Goal: Obtain resource: Download file/media

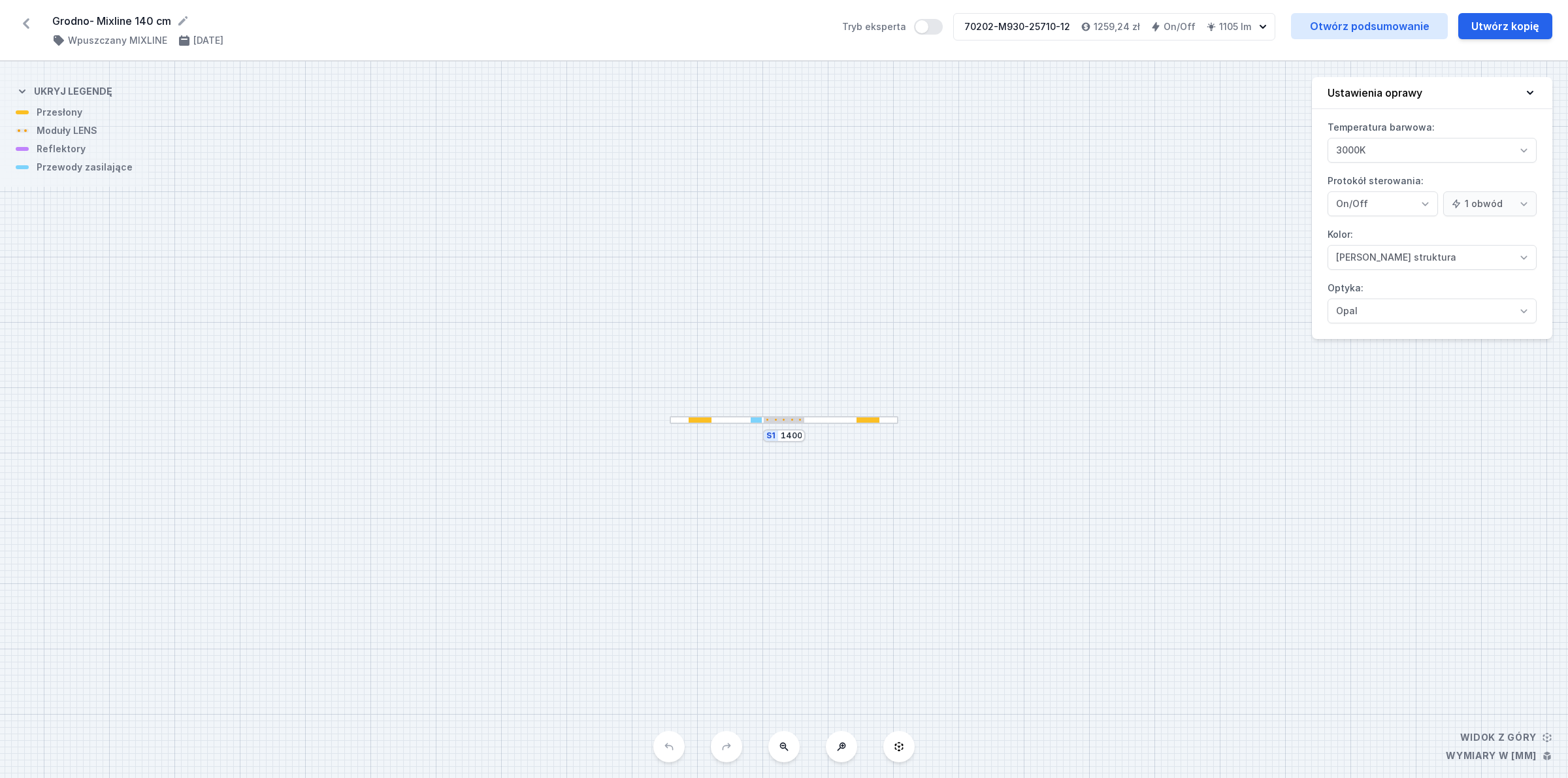
select select "3000"
select select "2"
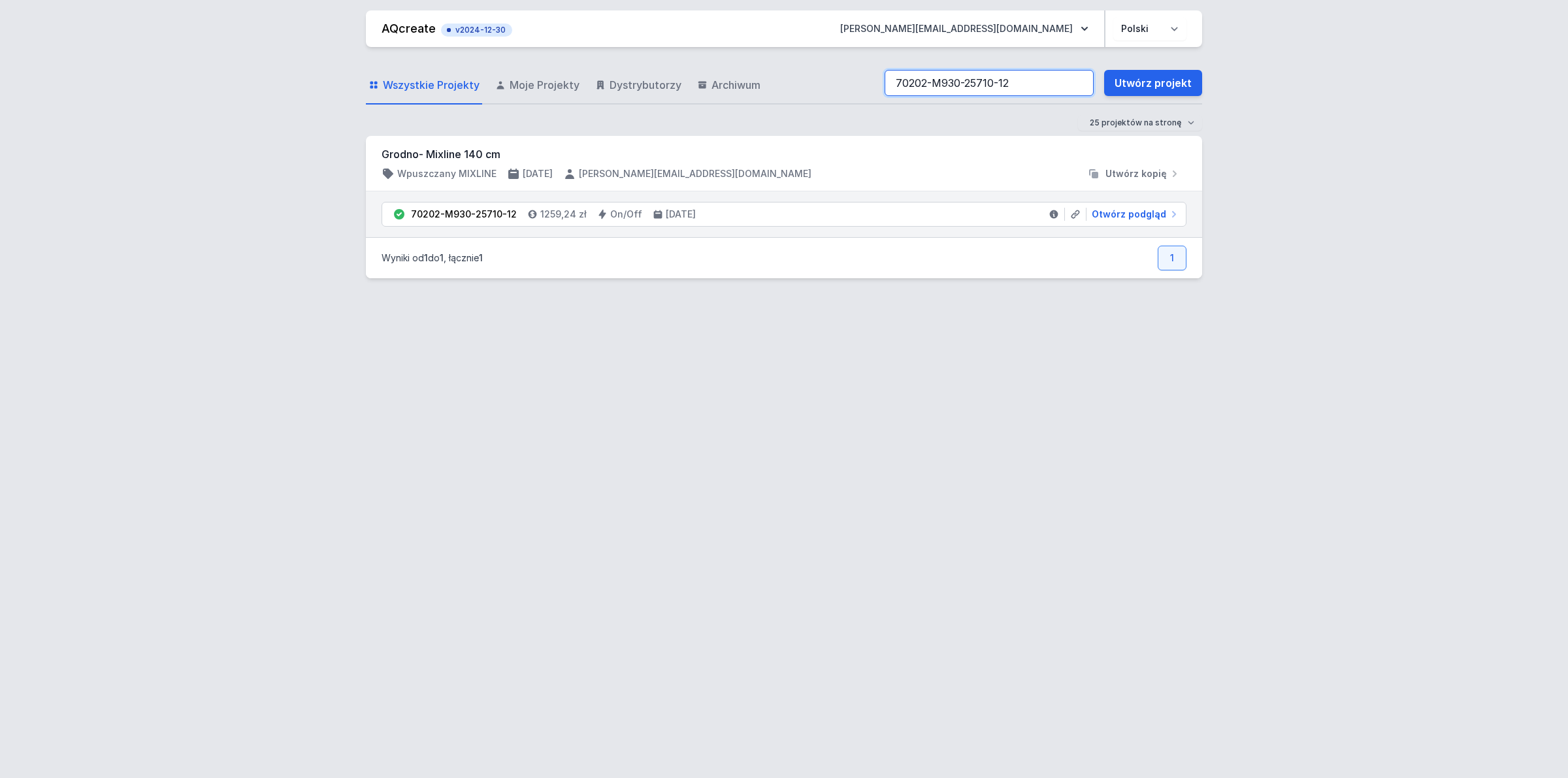
drag, startPoint x: 1034, startPoint y: 83, endPoint x: -360, endPoint y: 125, distance: 1394.6
click at [0, 125] on html "AQcreate v2024-12-30 [EMAIL_ADDRESS][PERSON_NAME][DOMAIN_NAME] Polski English W…" at bounding box center [784, 389] width 1568 height 778
paste input "1114-M930-25068-13"
type input "71114-M930-25068-13"
drag, startPoint x: 700, startPoint y: 96, endPoint x: 492, endPoint y: 95, distance: 208.0
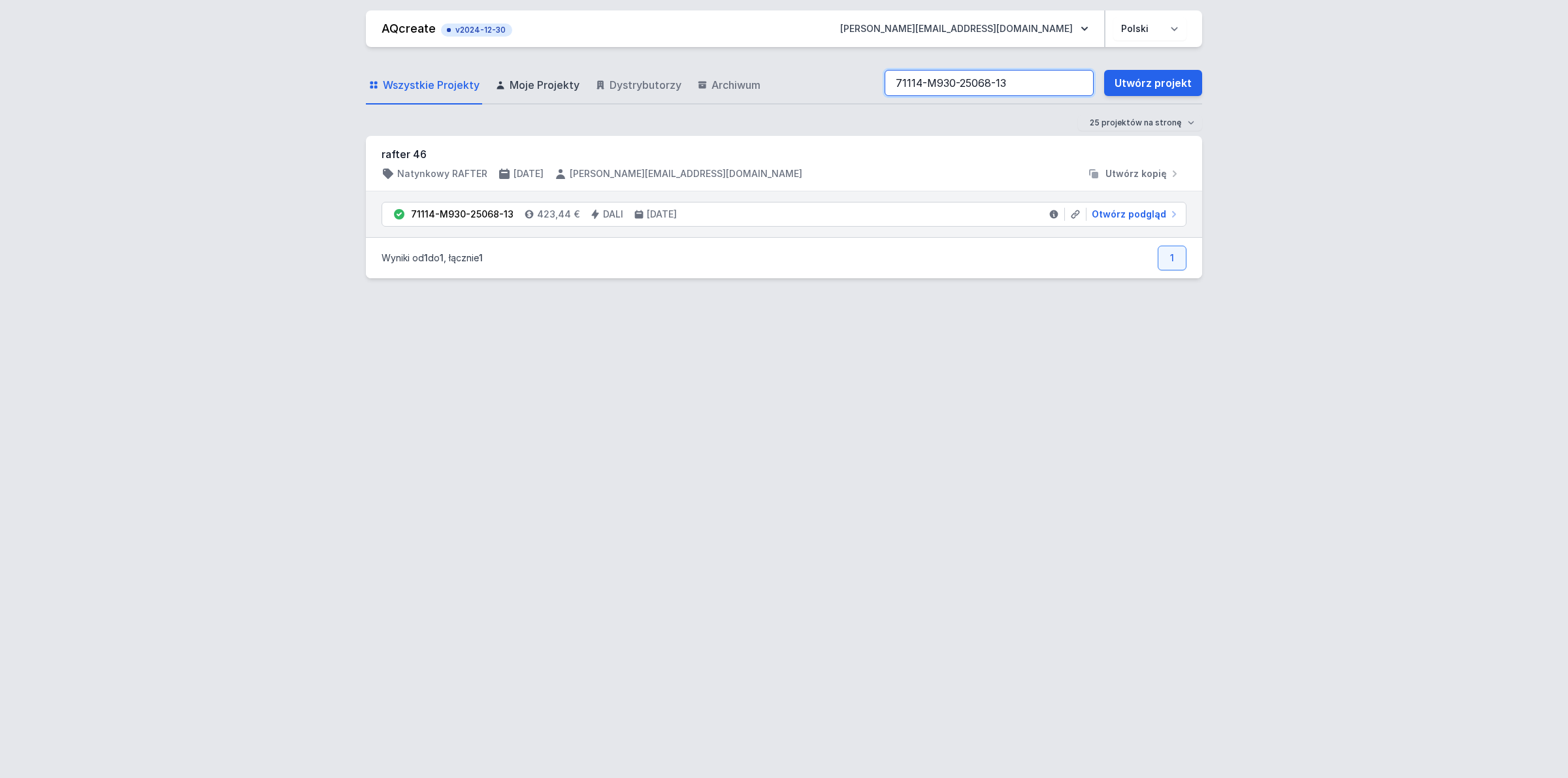
click at [492, 95] on div "Wszystkie Projekty Moje Projekty Dystrybutorzy Archiwum 71114-M930-25068-13 Utw…" at bounding box center [783, 83] width 836 height 42
click at [1144, 217] on span "Otwórz podgląd" at bounding box center [1128, 214] width 74 height 13
select select "M"
select select "3000"
select select "4"
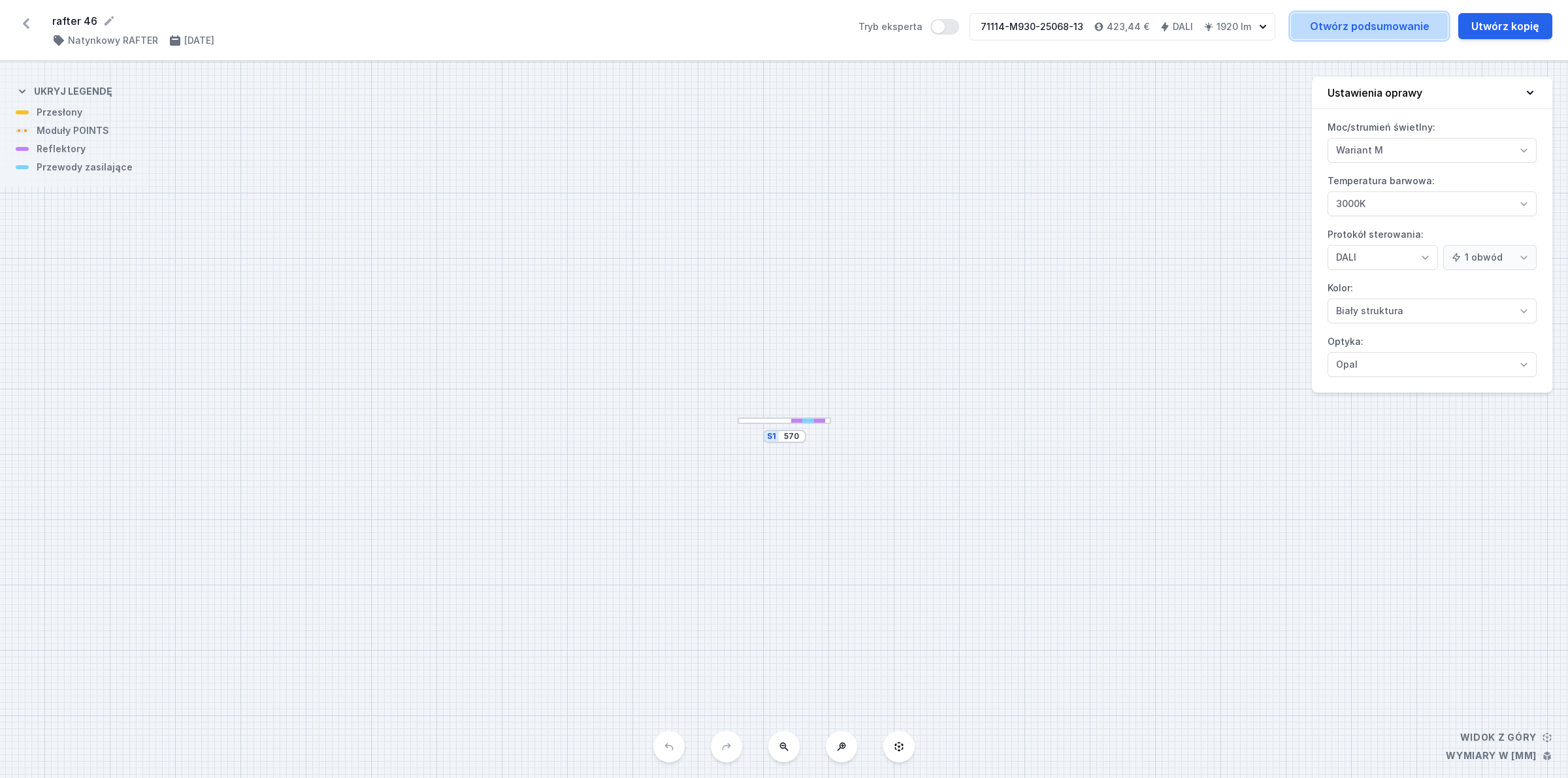
click at [1349, 21] on link "Otwórz podsumowanie" at bounding box center [1369, 26] width 156 height 26
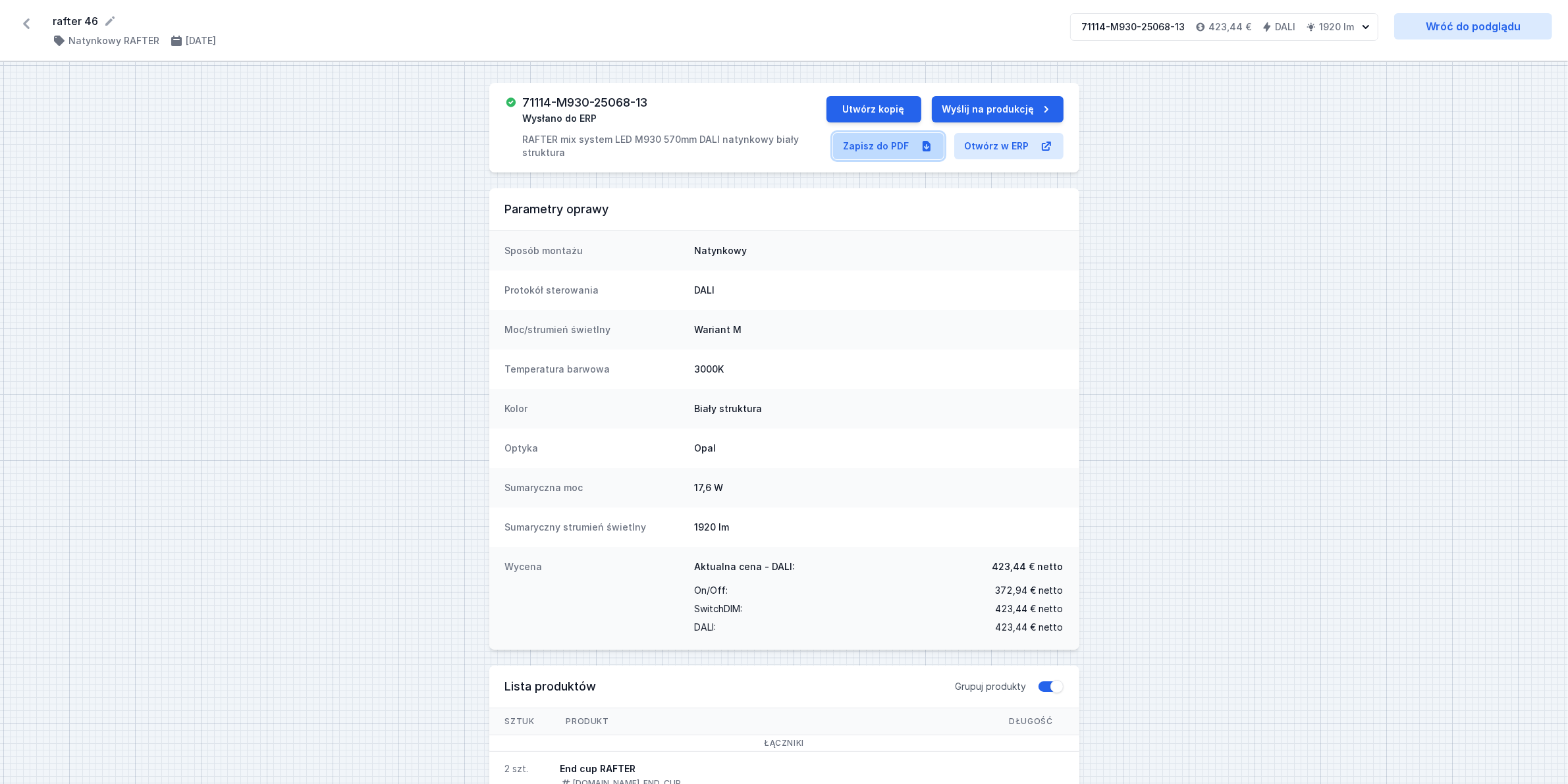
click at [891, 150] on link "Zapisz do PDF" at bounding box center [888, 146] width 111 height 26
